Goal: Find specific fact: Find contact information

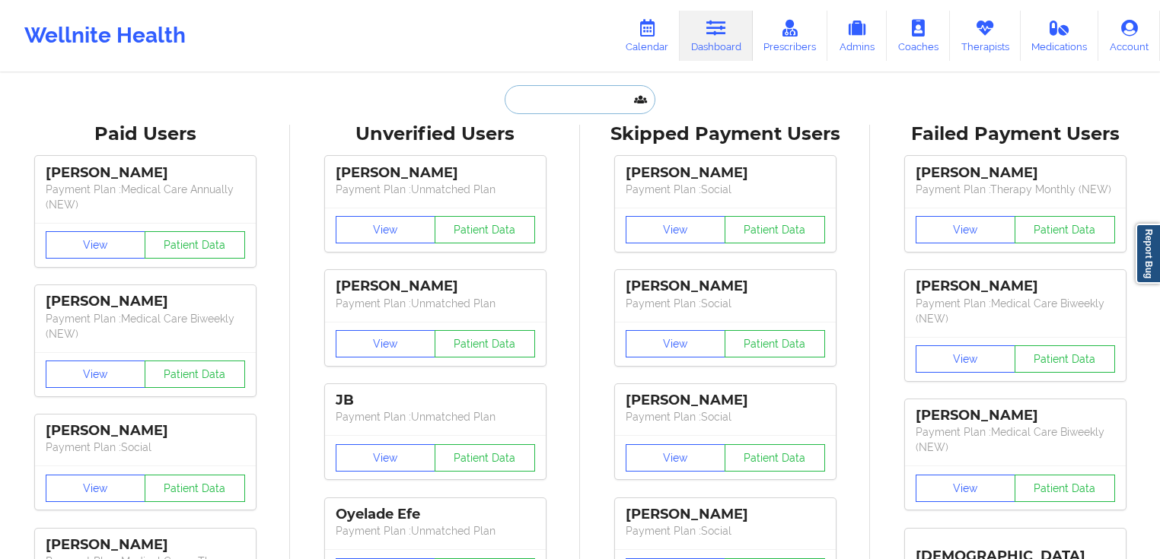
click at [576, 108] on input "text" at bounding box center [580, 99] width 151 height 29
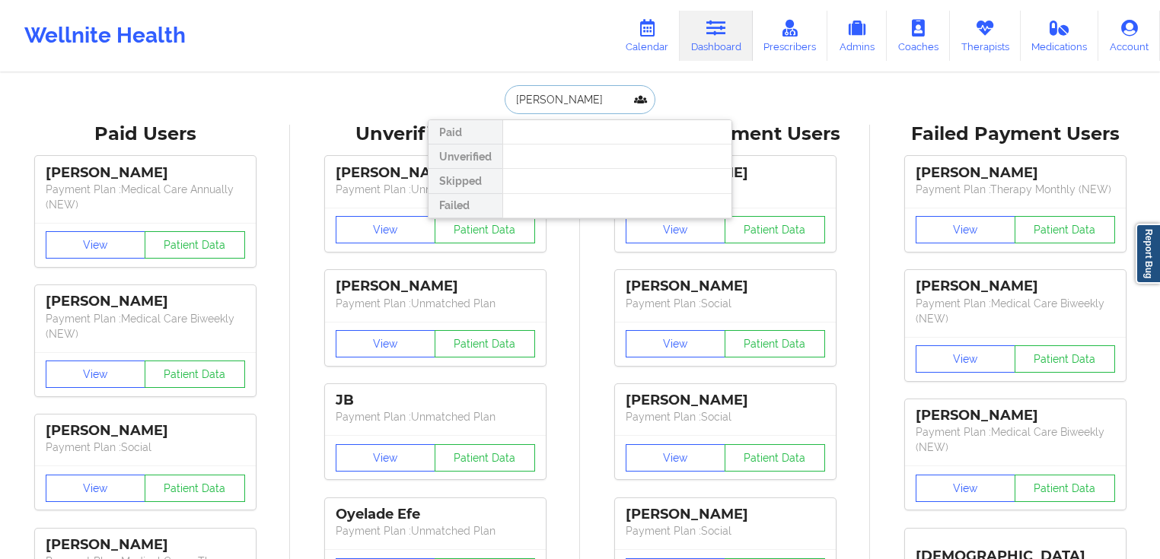
paste input "[EMAIL_ADDRESS][DOMAIN_NAME]"
type input "[EMAIL_ADDRESS][DOMAIN_NAME]"
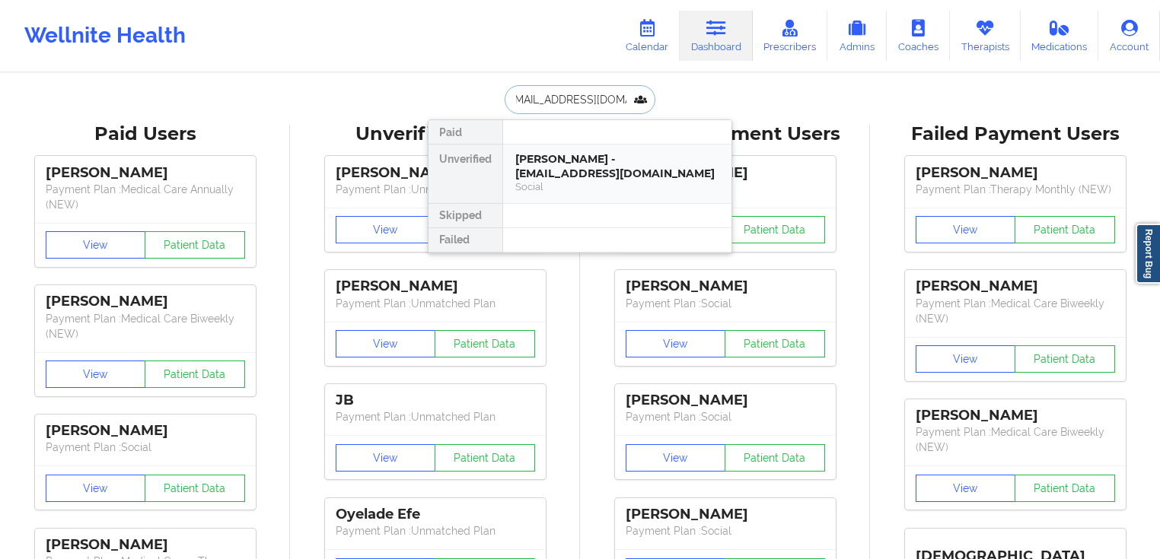
click at [600, 177] on div "[PERSON_NAME] - [EMAIL_ADDRESS][DOMAIN_NAME]" at bounding box center [617, 166] width 204 height 28
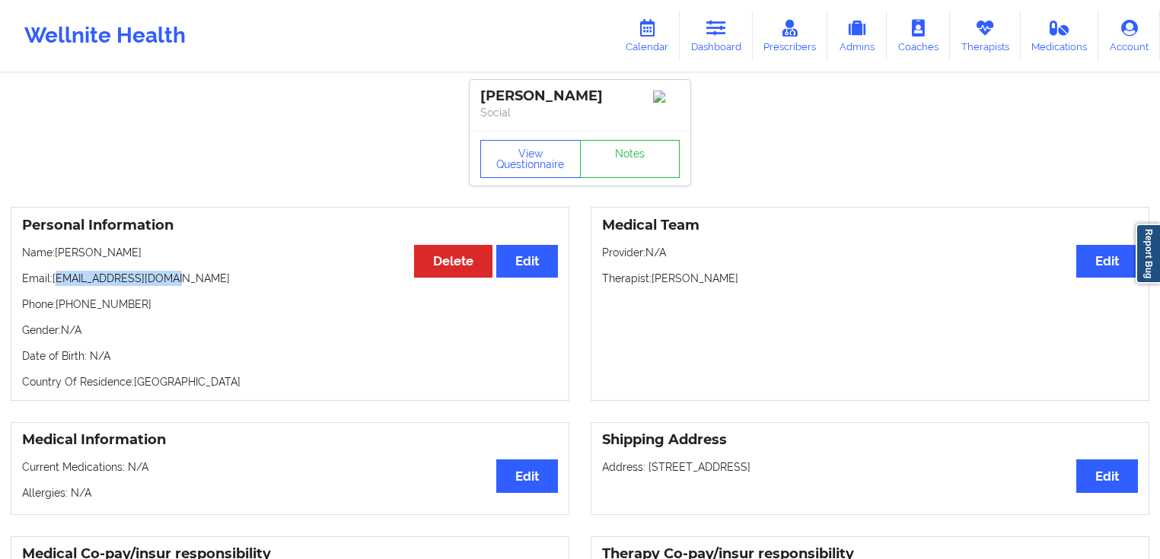
drag, startPoint x: 155, startPoint y: 298, endPoint x: 59, endPoint y: 296, distance: 96.7
click at [59, 286] on p "Email: [EMAIL_ADDRESS][DOMAIN_NAME]" at bounding box center [290, 278] width 536 height 15
drag, startPoint x: 56, startPoint y: 295, endPoint x: 186, endPoint y: 292, distance: 130.9
click at [186, 286] on p "Email: [EMAIL_ADDRESS][DOMAIN_NAME]" at bounding box center [290, 278] width 536 height 15
copy p "[EMAIL_ADDRESS][DOMAIN_NAME]"
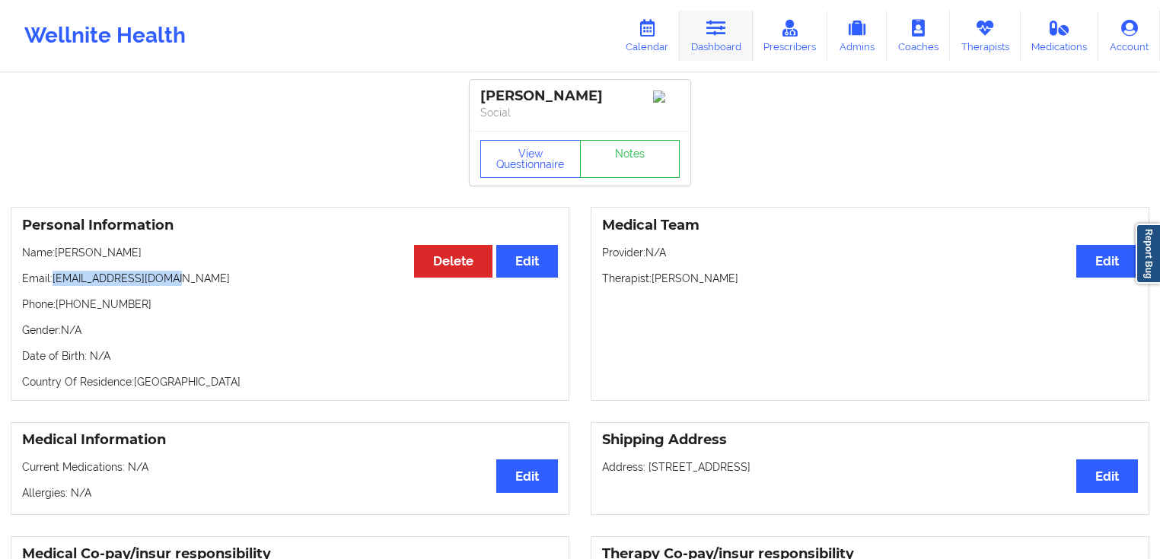
click at [730, 36] on link "Dashboard" at bounding box center [716, 36] width 73 height 50
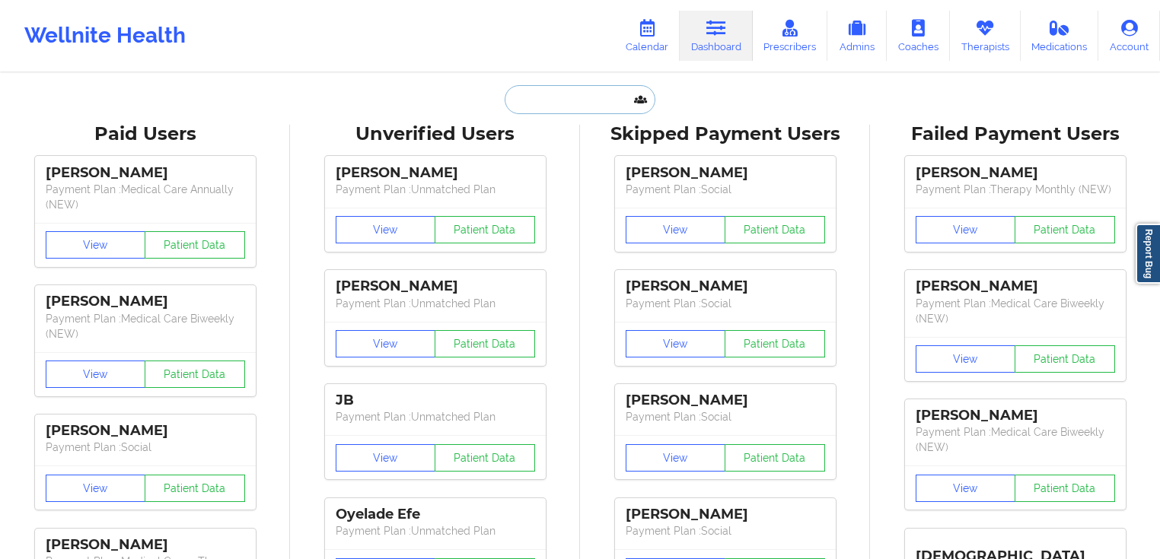
click at [600, 103] on input "text" at bounding box center [580, 99] width 151 height 29
paste input "[EMAIL_ADDRESS][DOMAIN_NAME]"
type input "[EMAIL_ADDRESS][DOMAIN_NAME]"
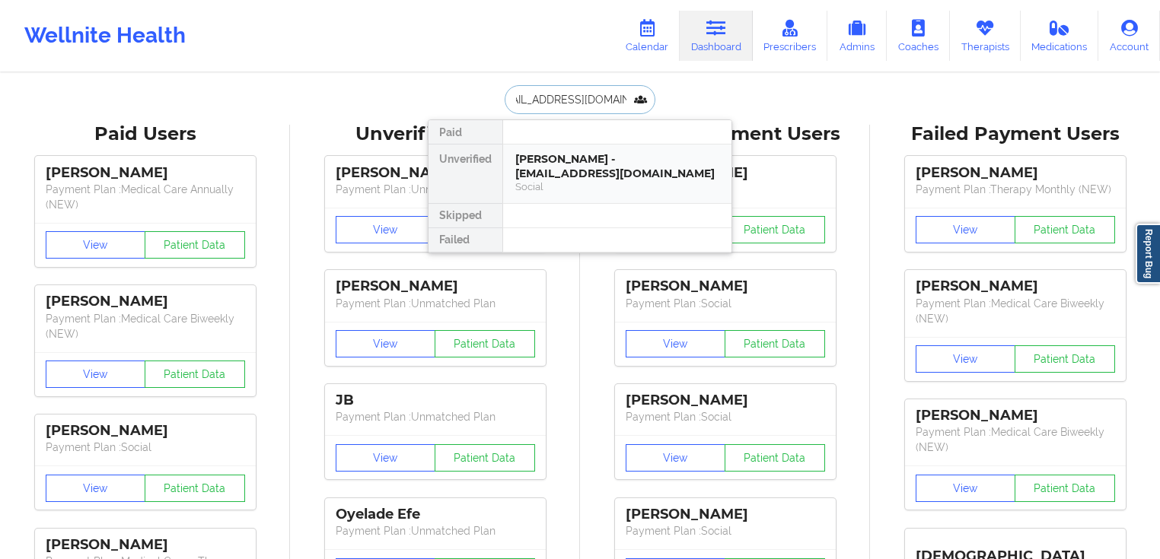
click at [606, 177] on div "[PERSON_NAME] - [EMAIL_ADDRESS][DOMAIN_NAME]" at bounding box center [617, 166] width 204 height 28
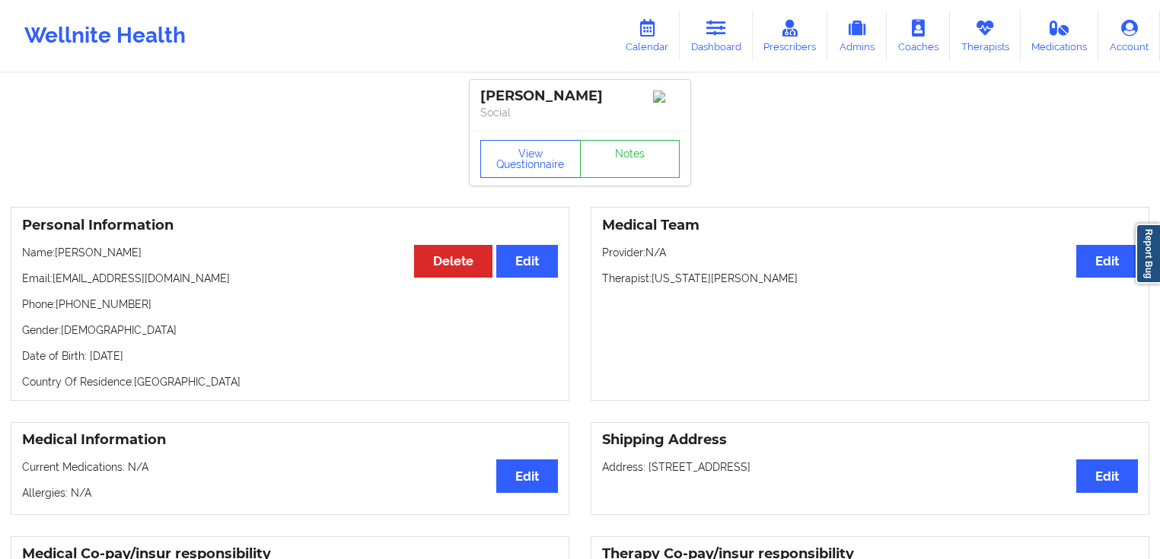
drag, startPoint x: 183, startPoint y: 259, endPoint x: 177, endPoint y: 272, distance: 14.7
click at [161, 274] on div "Personal Information Edit Delete Name: [PERSON_NAME] Email: [EMAIL_ADDRESS][DOM…" at bounding box center [290, 304] width 559 height 194
click at [203, 273] on div "Personal Information Edit Delete Name: [PERSON_NAME] Email: [EMAIL_ADDRESS][DOM…" at bounding box center [290, 304] width 559 height 194
drag, startPoint x: 205, startPoint y: 281, endPoint x: 55, endPoint y: 285, distance: 150.7
click at [55, 285] on p "Email: [EMAIL_ADDRESS][DOMAIN_NAME]" at bounding box center [290, 278] width 536 height 15
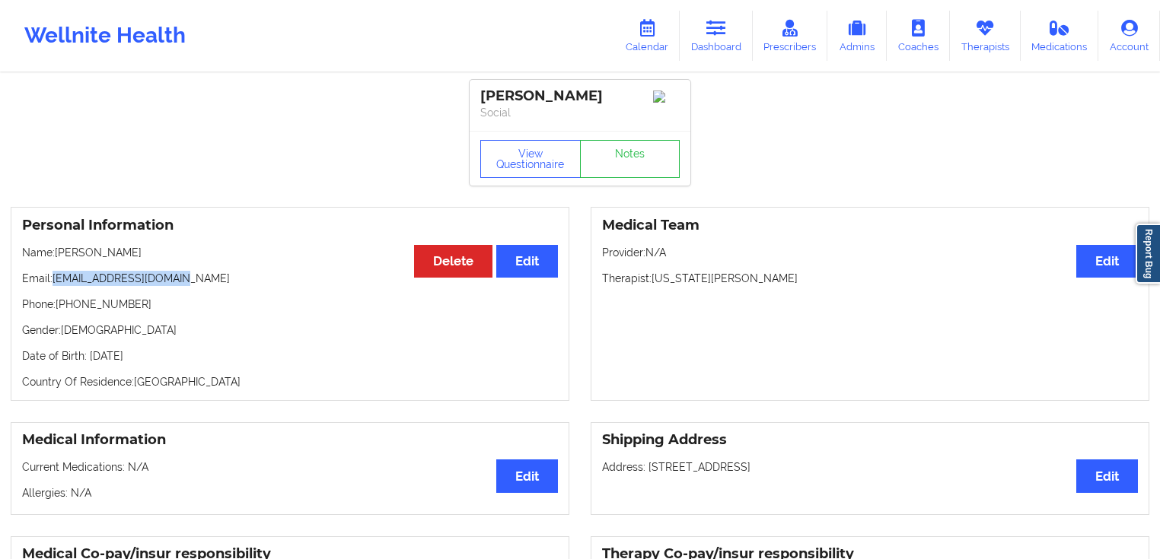
copy p "[EMAIL_ADDRESS][DOMAIN_NAME]"
click at [707, 37] on link "Dashboard" at bounding box center [716, 36] width 73 height 50
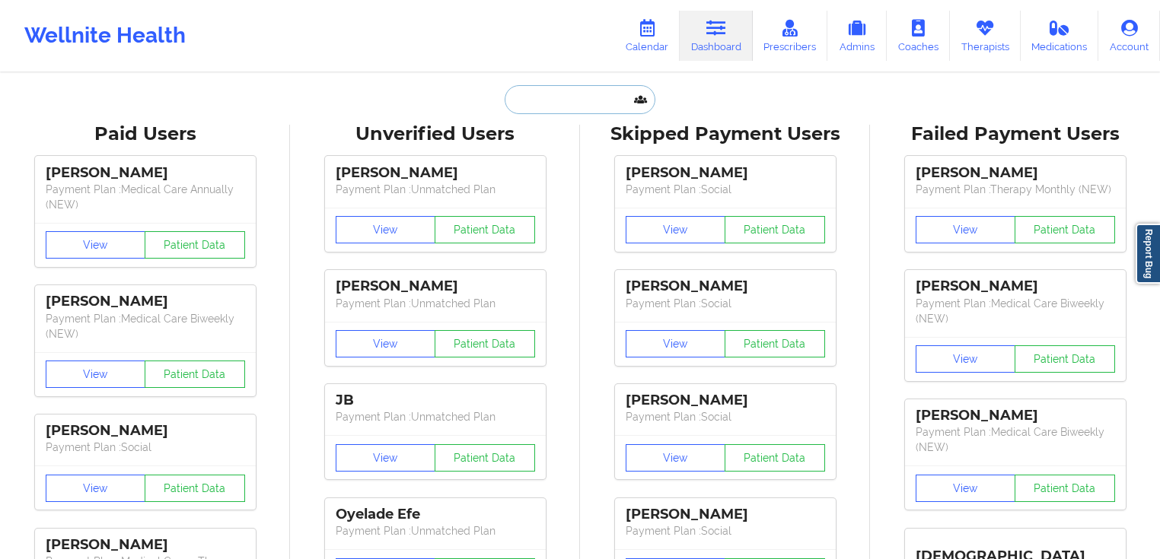
click at [576, 97] on input "text" at bounding box center [580, 99] width 151 height 29
paste input "[EMAIL_ADDRESS][DOMAIN_NAME]"
type input "[EMAIL_ADDRESS][DOMAIN_NAME]"
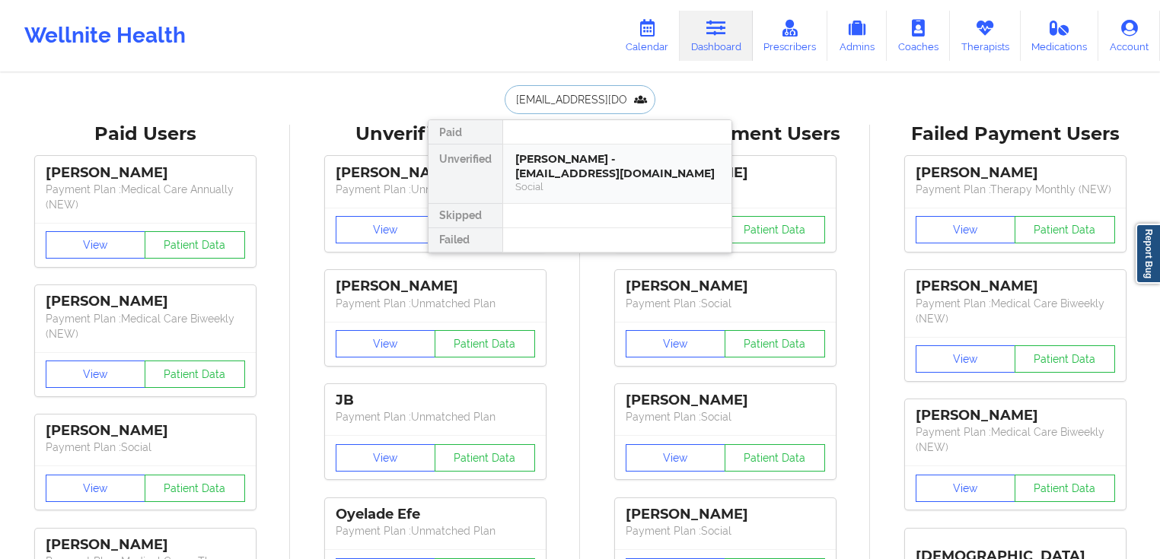
click at [575, 182] on div "Social" at bounding box center [617, 186] width 204 height 13
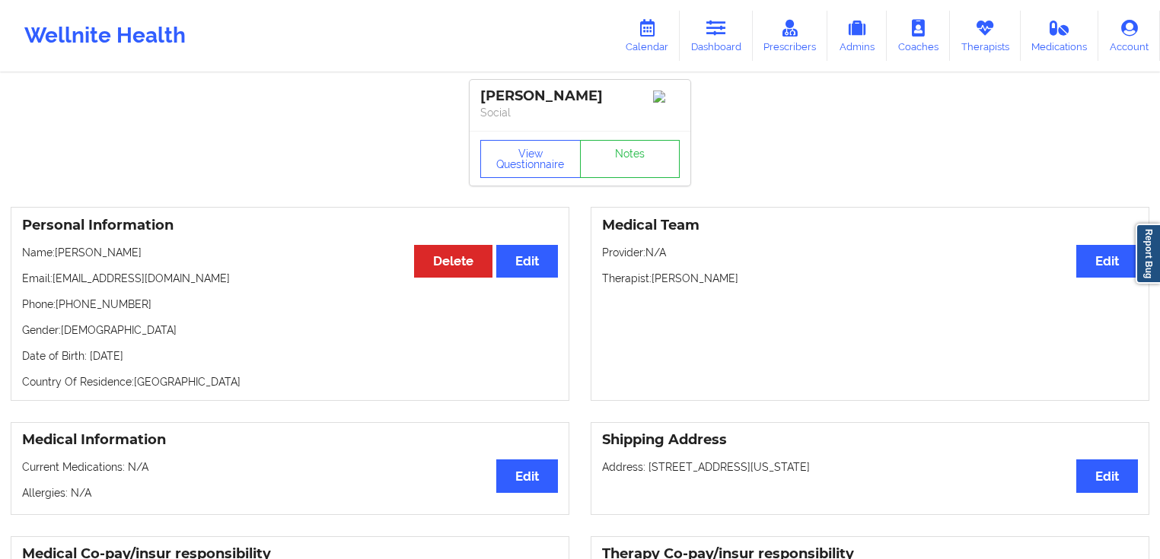
drag, startPoint x: 179, startPoint y: 258, endPoint x: 167, endPoint y: 263, distance: 13.3
click at [167, 259] on p "Name: [PERSON_NAME]" at bounding box center [290, 252] width 536 height 15
drag, startPoint x: 173, startPoint y: 282, endPoint x: 72, endPoint y: 279, distance: 100.5
click at [53, 283] on p "Email: [EMAIL_ADDRESS][DOMAIN_NAME]" at bounding box center [290, 278] width 536 height 15
copy p "[EMAIL_ADDRESS][DOMAIN_NAME]"
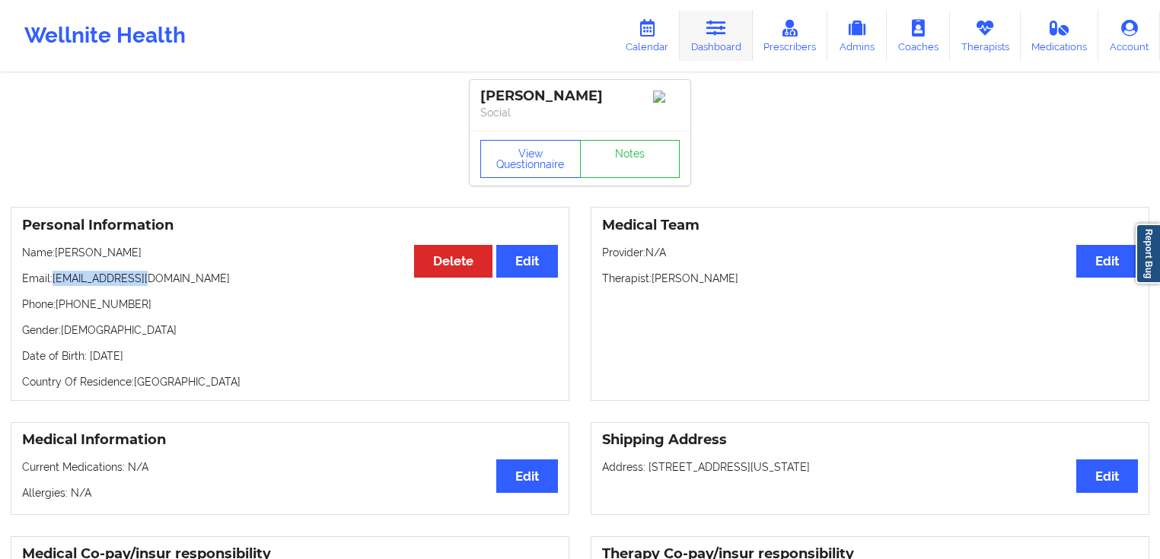
click at [724, 40] on link "Dashboard" at bounding box center [716, 36] width 73 height 50
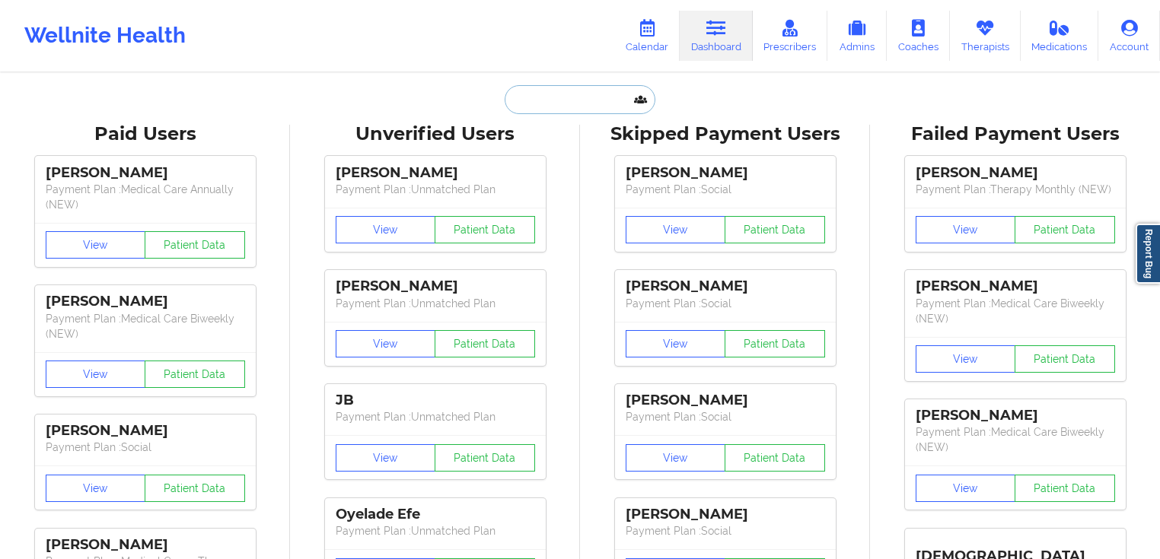
click at [573, 106] on input "text" at bounding box center [580, 99] width 151 height 29
paste input "[EMAIL_ADDRESS][DOMAIN_NAME]"
type input "[EMAIL_ADDRESS][DOMAIN_NAME]"
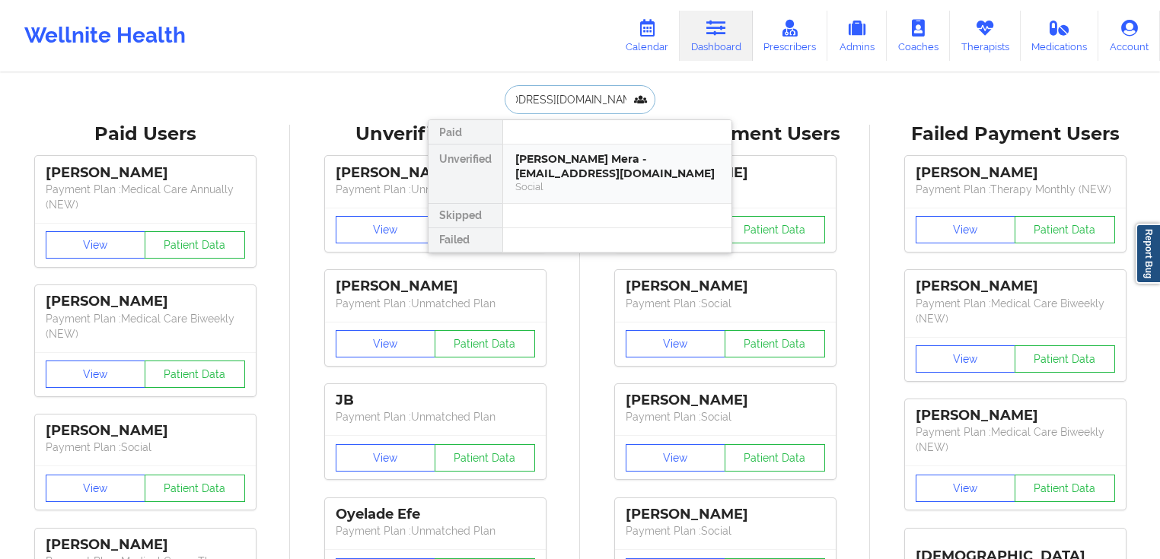
click at [581, 151] on div "[PERSON_NAME] Mera - [EMAIL_ADDRESS][DOMAIN_NAME] Social" at bounding box center [617, 174] width 228 height 59
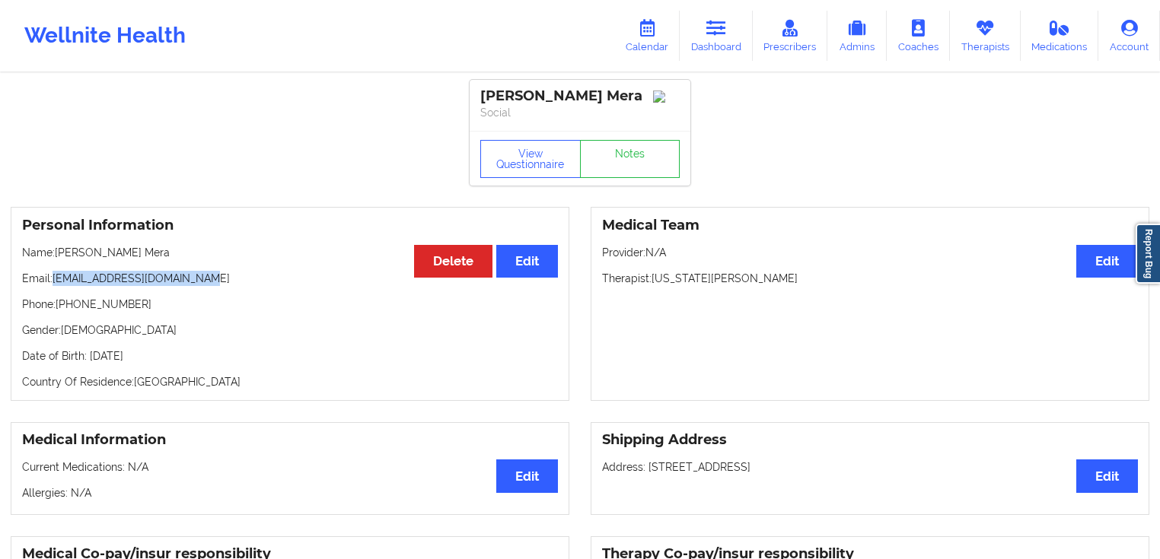
drag, startPoint x: 212, startPoint y: 282, endPoint x: 53, endPoint y: 282, distance: 159.8
click at [53, 282] on p "Email: [EMAIL_ADDRESS][DOMAIN_NAME]" at bounding box center [290, 278] width 536 height 15
copy p "[EMAIL_ADDRESS][DOMAIN_NAME]"
click at [724, 43] on link "Dashboard" at bounding box center [716, 36] width 73 height 50
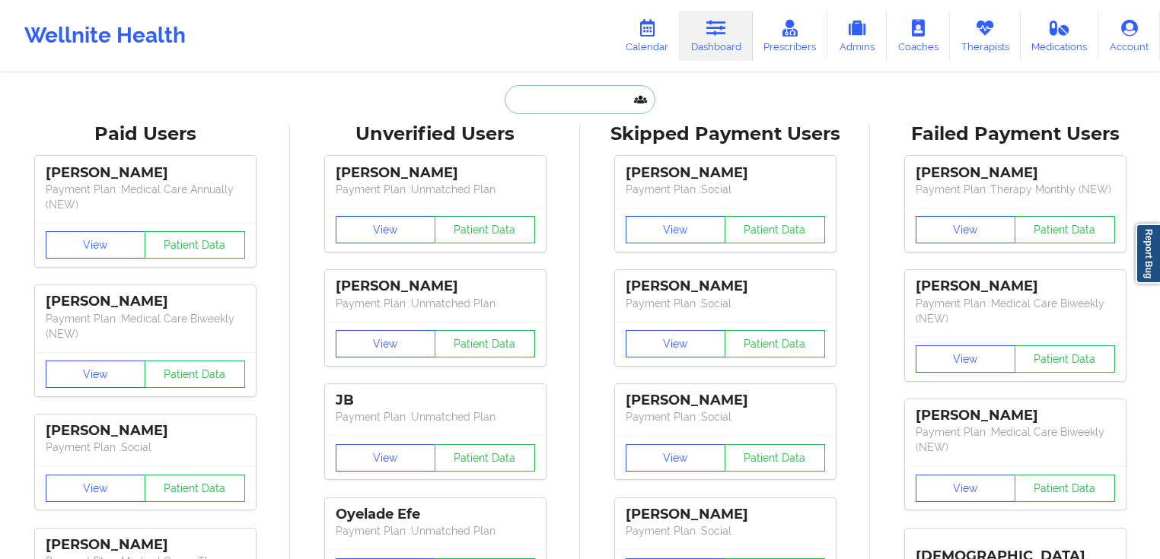
click at [587, 91] on input "text" at bounding box center [580, 99] width 151 height 29
paste input "[EMAIL_ADDRESS][DOMAIN_NAME]"
type input "[EMAIL_ADDRESS][DOMAIN_NAME]"
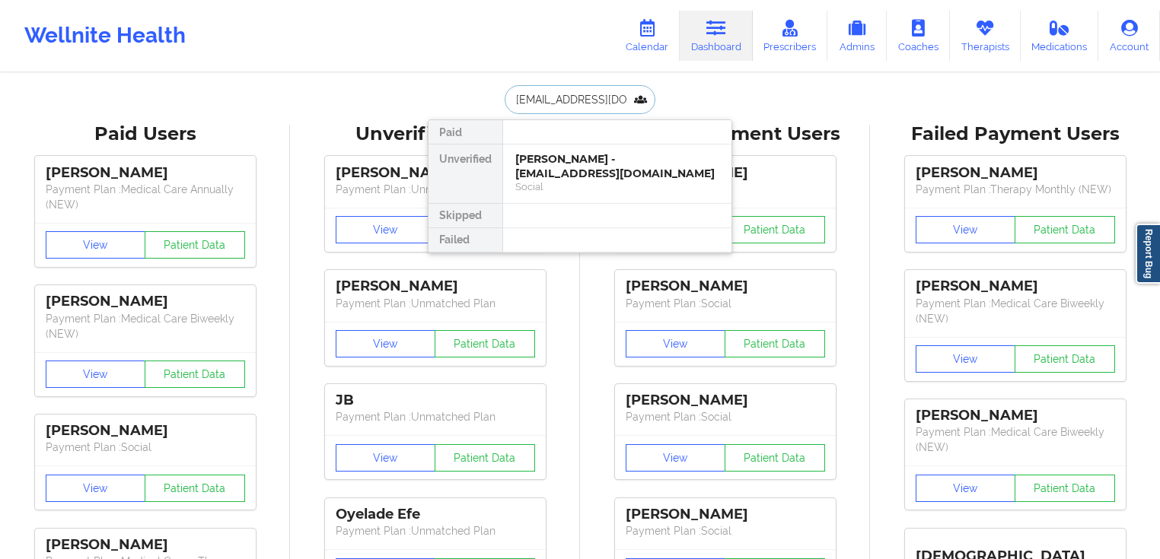
click at [593, 172] on div "[PERSON_NAME] - [EMAIL_ADDRESS][DOMAIN_NAME]" at bounding box center [617, 166] width 204 height 28
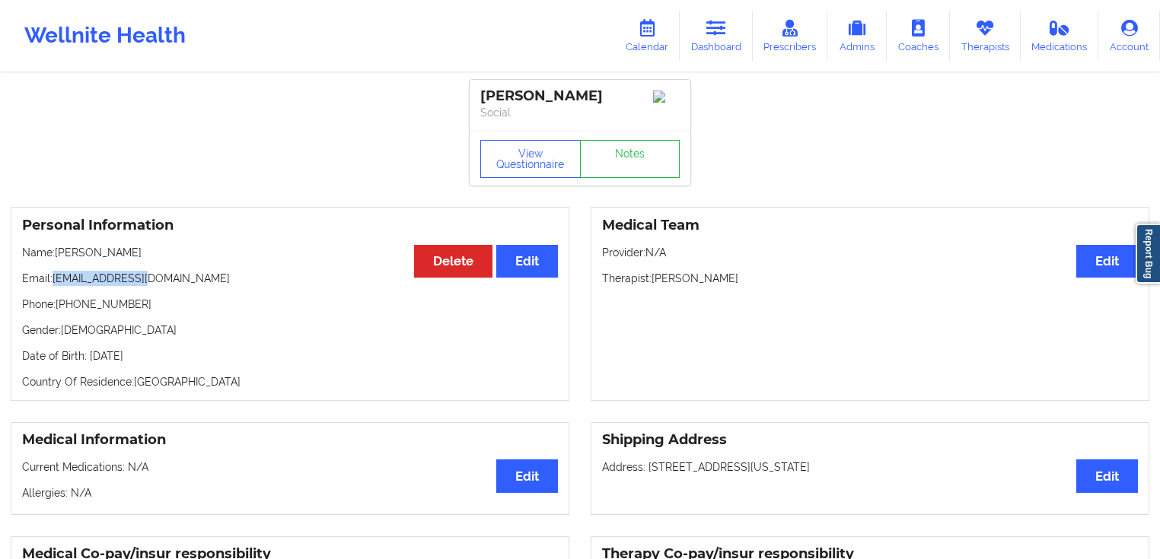
drag, startPoint x: 176, startPoint y: 279, endPoint x: 54, endPoint y: 285, distance: 121.9
click at [54, 285] on p "Email: [EMAIL_ADDRESS][DOMAIN_NAME]" at bounding box center [290, 278] width 536 height 15
copy p "[EMAIL_ADDRESS][DOMAIN_NAME]"
click at [728, 55] on link "Dashboard" at bounding box center [716, 36] width 73 height 50
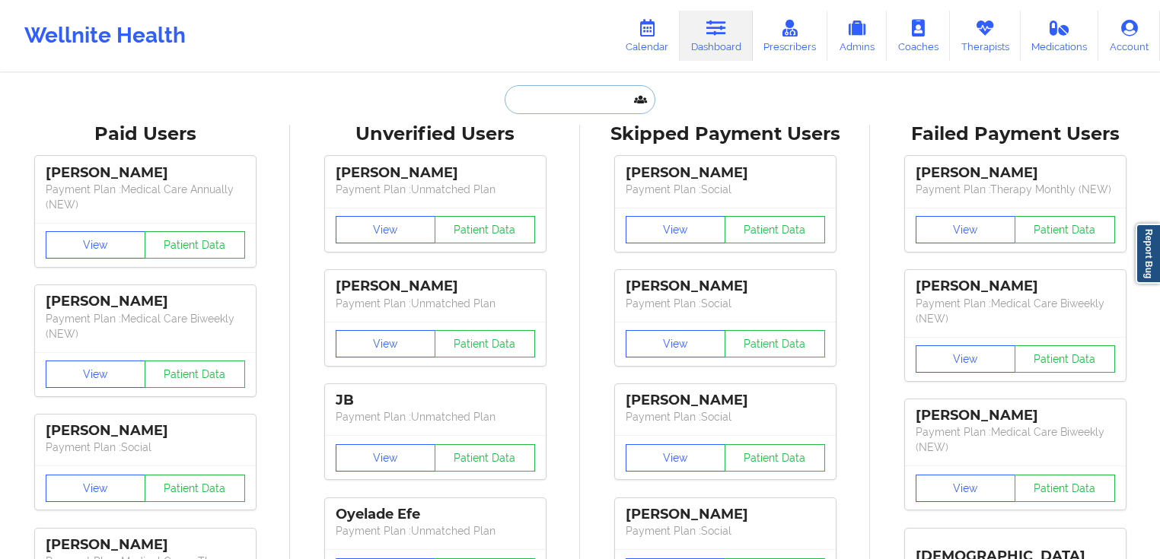
click at [591, 97] on input "text" at bounding box center [580, 99] width 151 height 29
paste input "[EMAIL_ADDRESS][DOMAIN_NAME]"
type input "[EMAIL_ADDRESS][DOMAIN_NAME]"
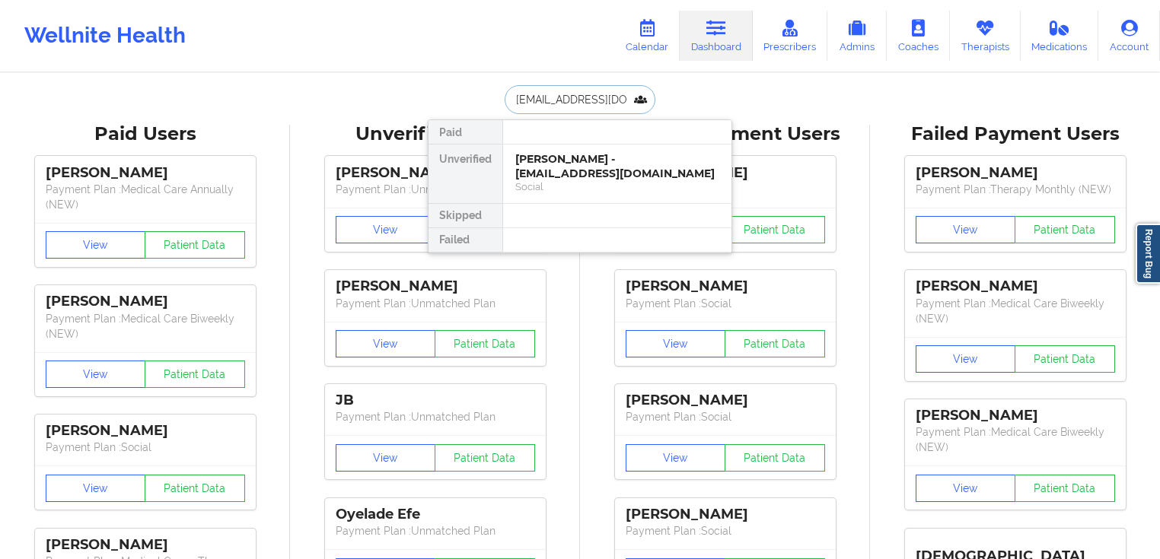
scroll to position [0, 23]
click at [591, 177] on div "[PERSON_NAME] - [EMAIL_ADDRESS][DOMAIN_NAME]" at bounding box center [617, 166] width 204 height 28
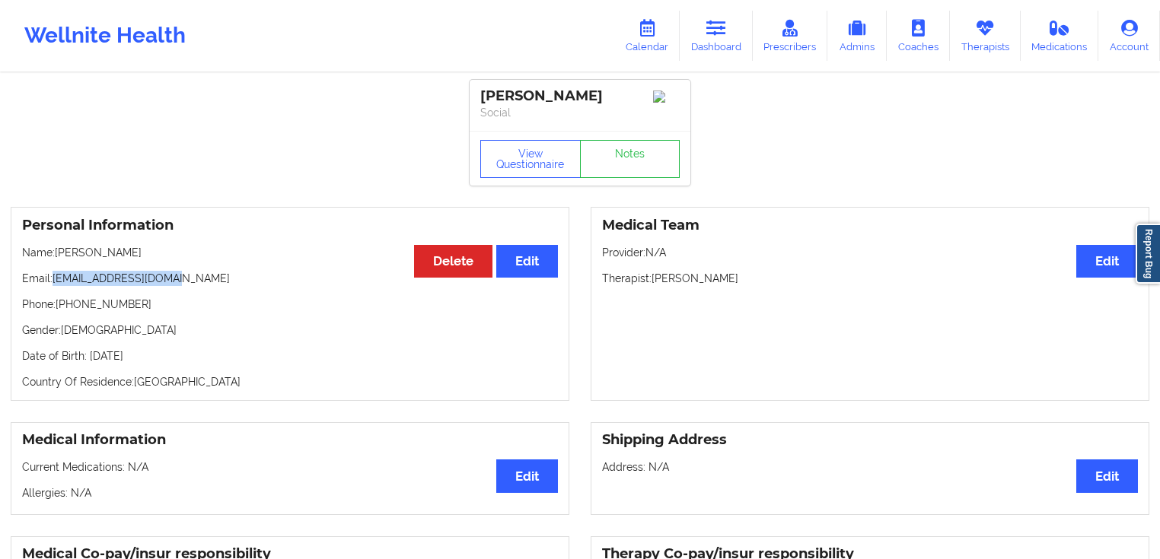
drag, startPoint x: 205, startPoint y: 280, endPoint x: 55, endPoint y: 280, distance: 150.7
click at [55, 280] on p "Email: [EMAIL_ADDRESS][DOMAIN_NAME]" at bounding box center [290, 278] width 536 height 15
copy p "[EMAIL_ADDRESS][DOMAIN_NAME]"
